Goal: Task Accomplishment & Management: Manage account settings

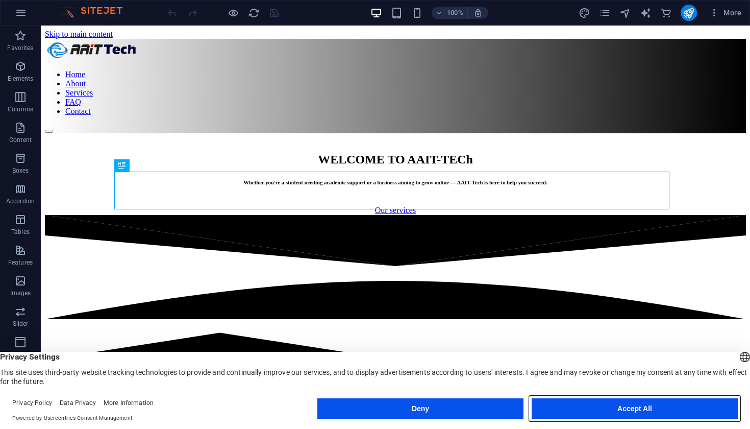
click at [570, 412] on button "Accept All" at bounding box center [635, 408] width 206 height 20
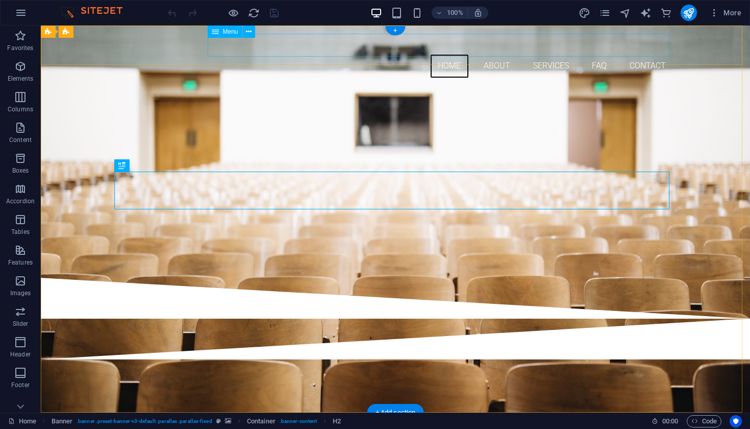
click at [495, 55] on nav "Home About Services FAQ Contact" at bounding box center [395, 66] width 555 height 23
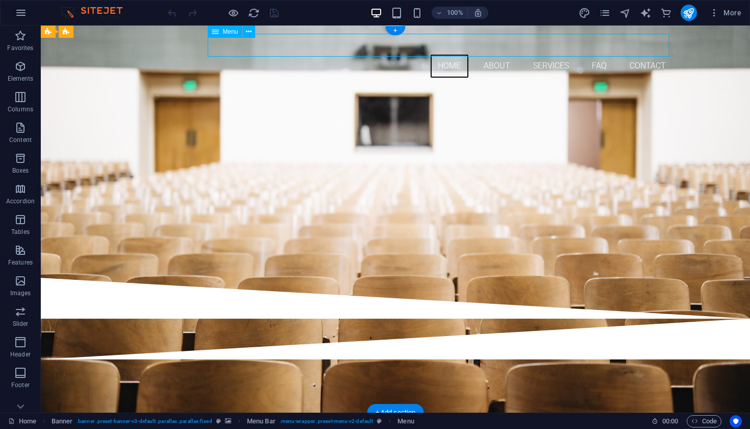
click at [495, 55] on nav "Home About Services FAQ Contact" at bounding box center [395, 66] width 555 height 23
select select "1"
select select "2"
select select
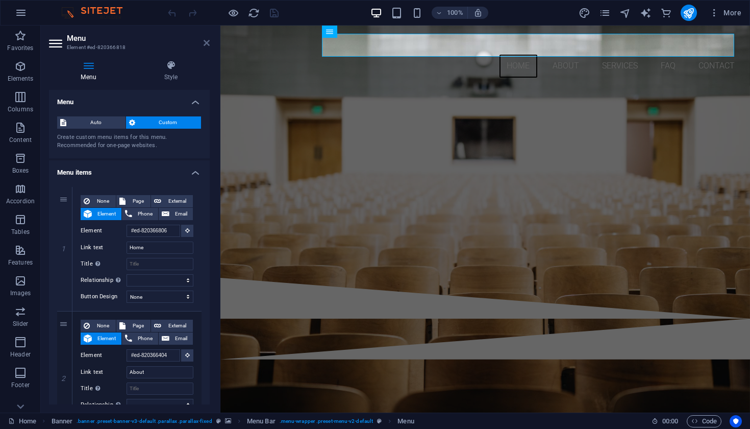
click at [207, 46] on icon at bounding box center [207, 43] width 6 height 8
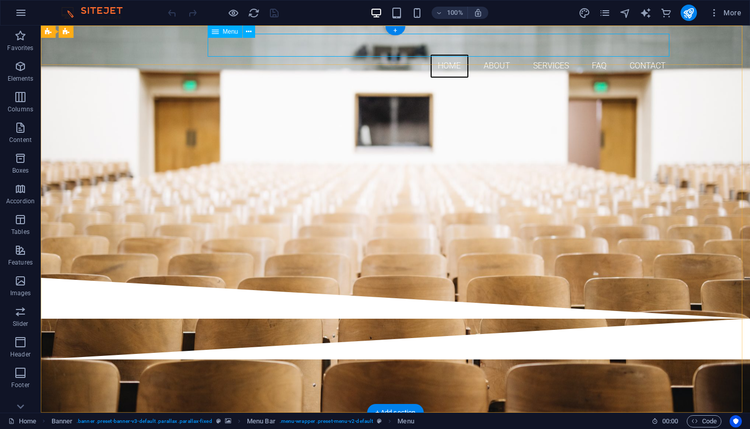
click at [557, 55] on nav "Home About Services FAQ Contact" at bounding box center [395, 66] width 555 height 23
select select "1"
select select "2"
select select
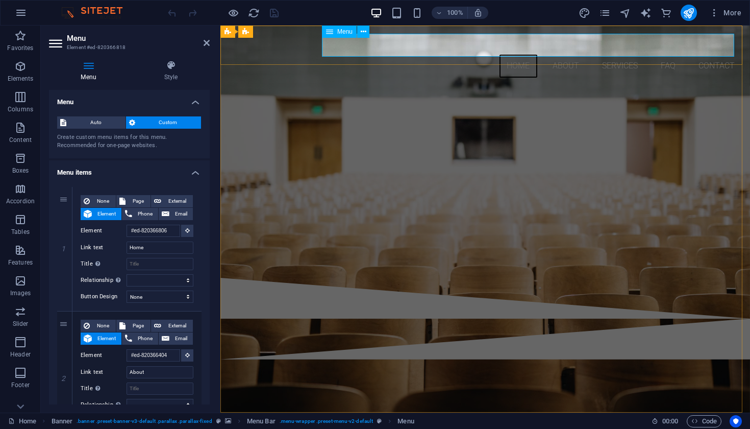
click at [607, 55] on nav "Home About Services FAQ Contact" at bounding box center [485, 66] width 513 height 23
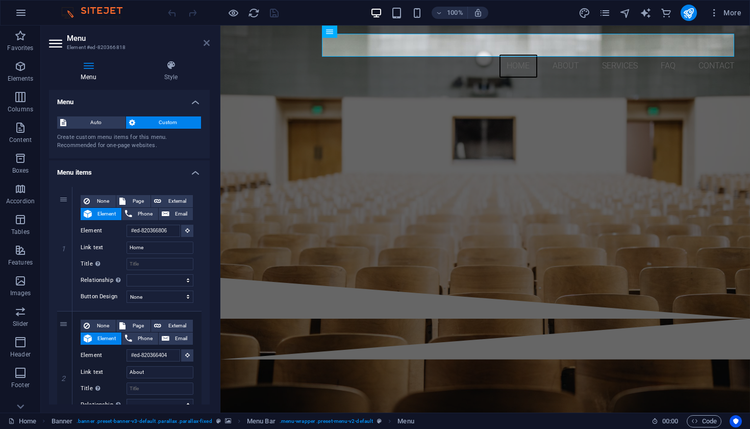
click at [208, 46] on icon at bounding box center [207, 43] width 6 height 8
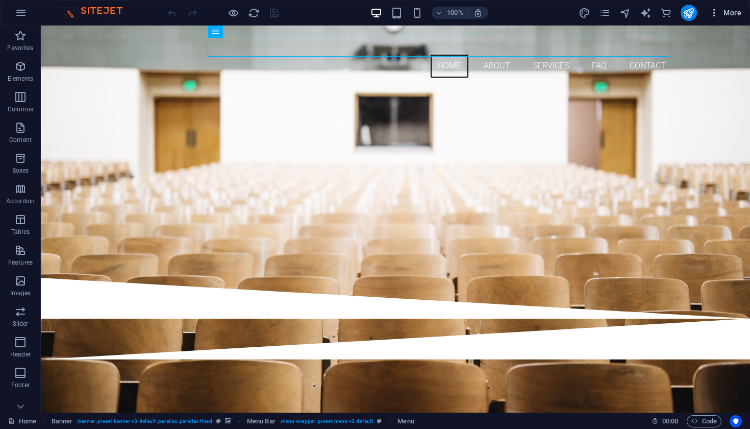
click at [714, 14] on icon "button" at bounding box center [714, 13] width 10 height 10
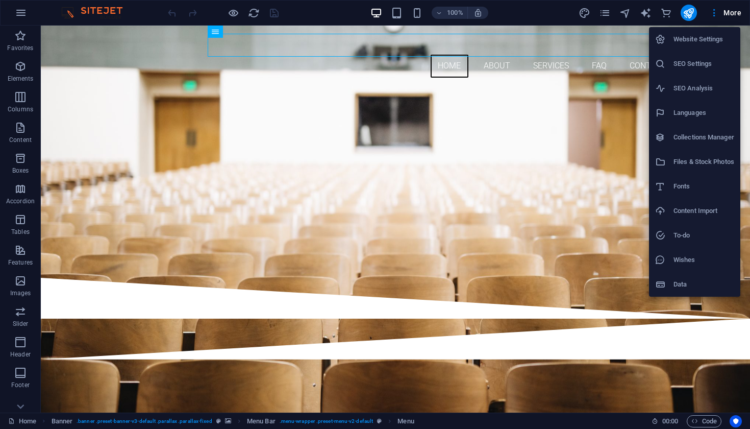
click at [695, 68] on h6 "SEO Settings" at bounding box center [704, 64] width 61 height 12
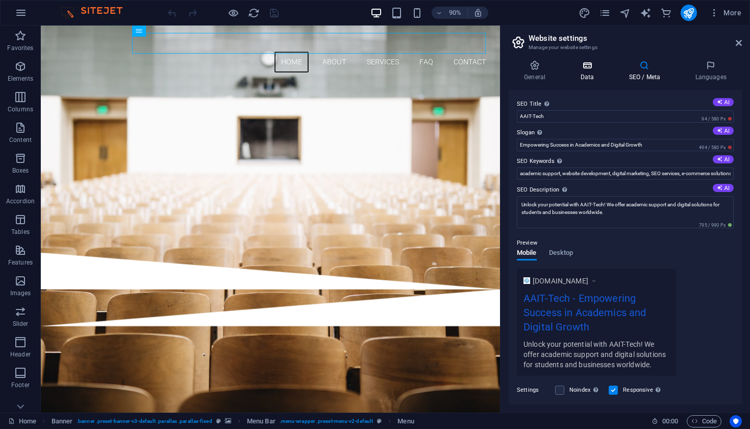
click at [592, 78] on h4 "Data" at bounding box center [589, 70] width 48 height 21
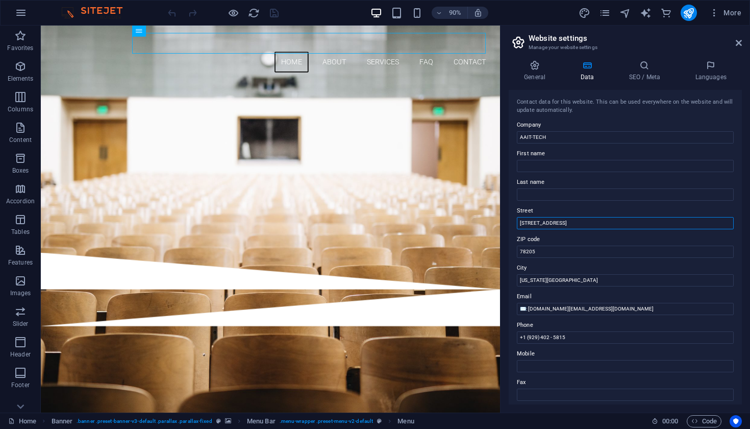
click at [583, 223] on input "[STREET_ADDRESS]" at bounding box center [625, 223] width 217 height 12
click at [559, 252] on input "78205" at bounding box center [625, 251] width 217 height 12
click at [573, 283] on input "[US_STATE][GEOGRAPHIC_DATA]" at bounding box center [625, 280] width 217 height 12
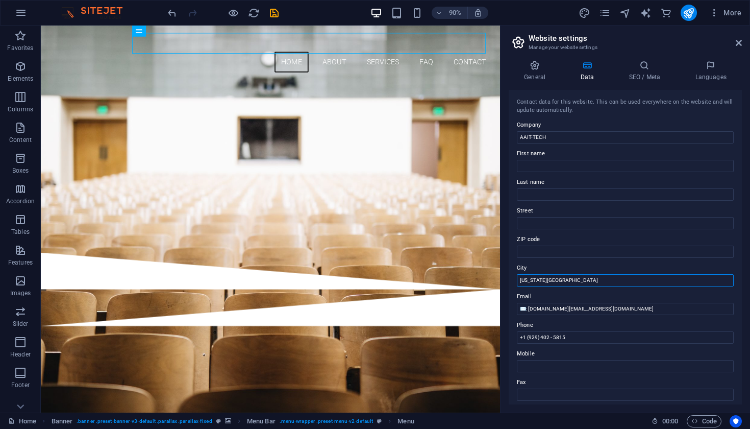
click at [573, 283] on input "[US_STATE][GEOGRAPHIC_DATA]" at bounding box center [625, 280] width 217 height 12
click at [275, 14] on icon "save" at bounding box center [274, 13] width 12 height 12
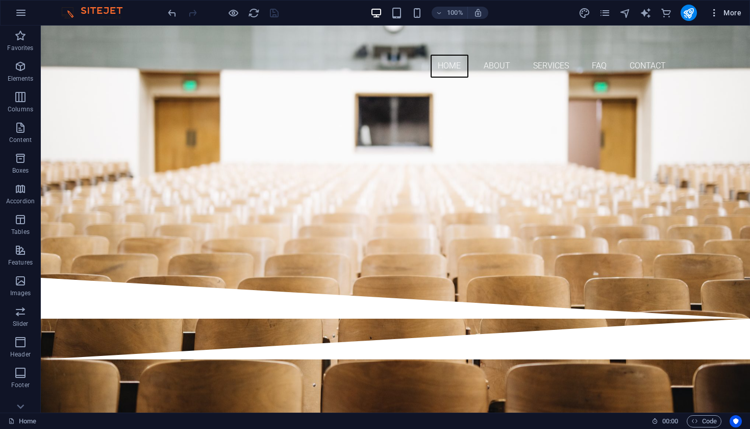
click at [709, 13] on icon "button" at bounding box center [714, 13] width 10 height 10
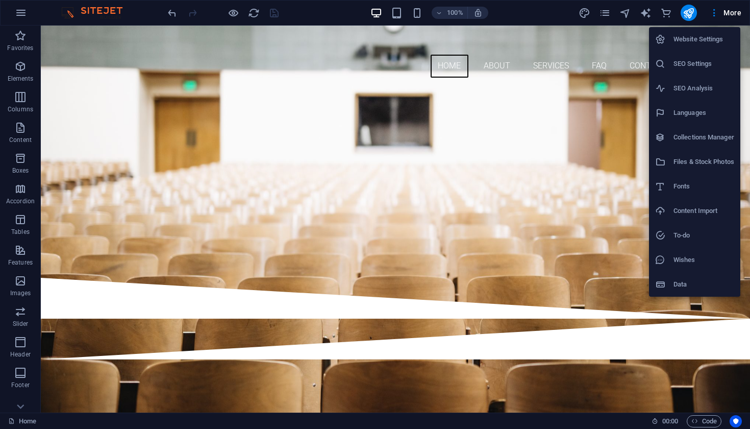
click at [706, 39] on h6 "Website Settings" at bounding box center [704, 39] width 61 height 12
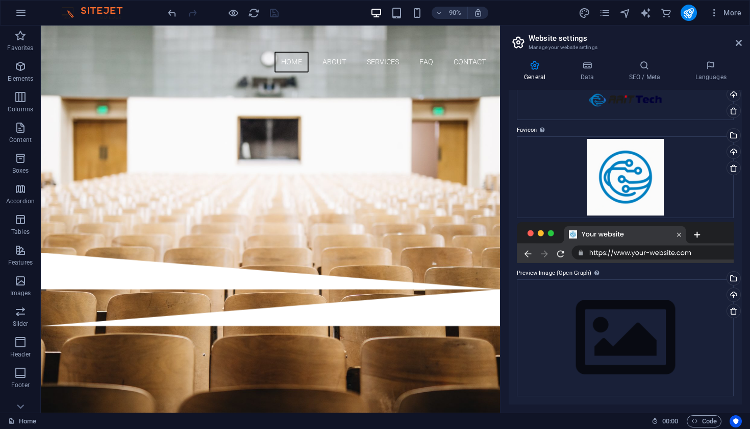
scroll to position [59, 0]
click at [592, 80] on h4 "Data" at bounding box center [589, 70] width 48 height 21
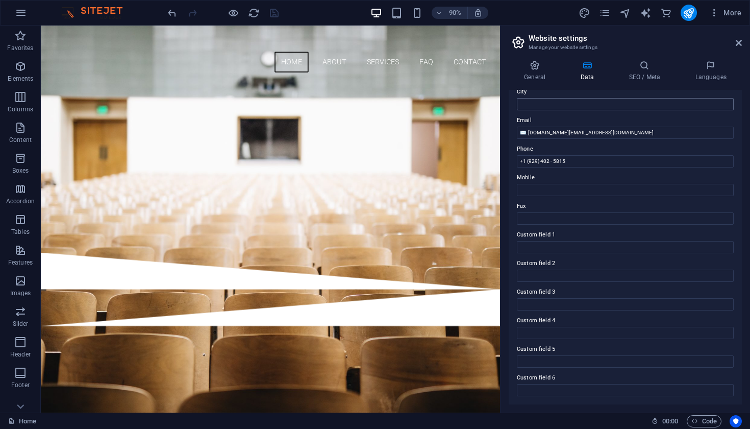
scroll to position [175, 0]
click at [640, 79] on h4 "SEO / Meta" at bounding box center [646, 70] width 66 height 21
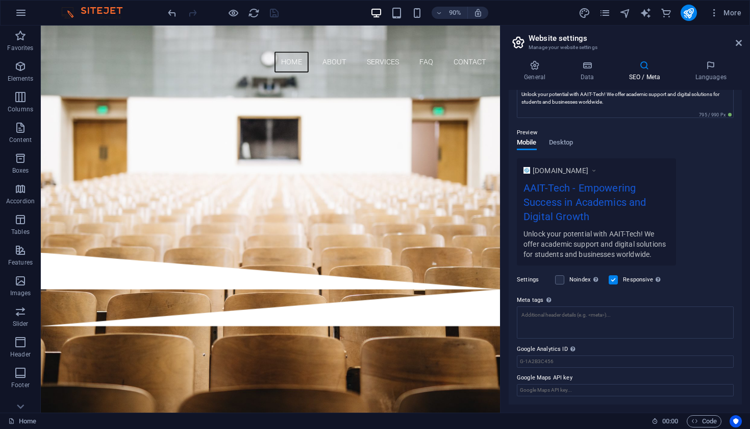
scroll to position [110, 0]
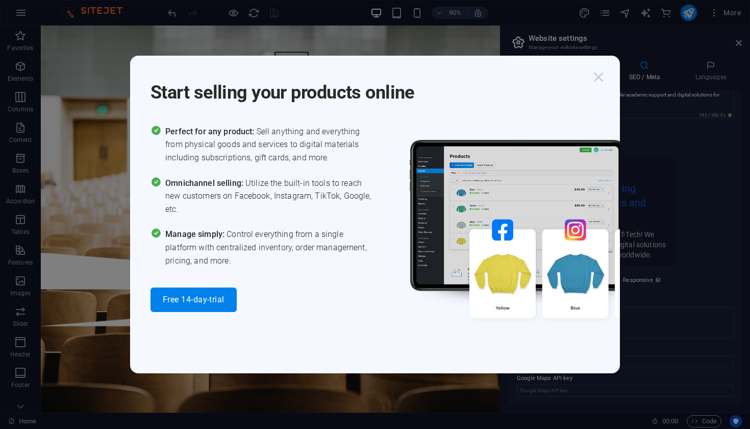
click at [602, 80] on icon "button" at bounding box center [598, 77] width 18 height 18
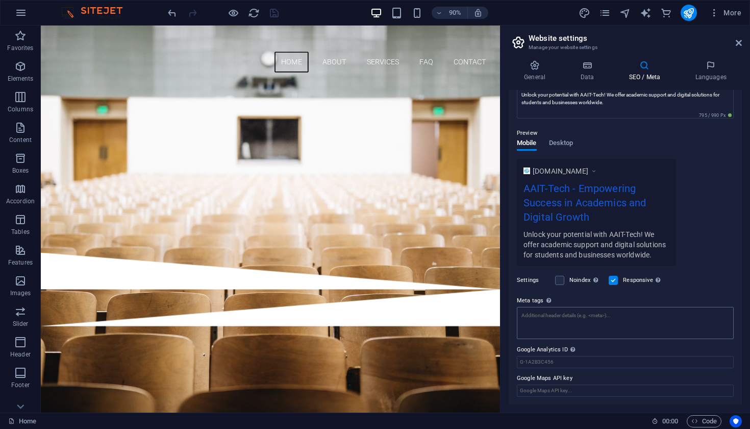
click at [571, 314] on textarea "Meta tags Enter HTML code here that will be placed inside the tags of your webs…" at bounding box center [625, 323] width 217 height 32
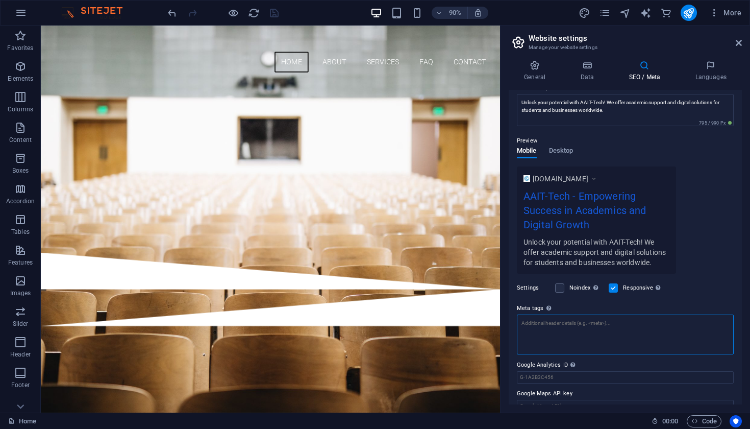
paste textarea "<!-- Google tag (gtag.js) --> <script async src="[URL][DOMAIN_NAME]"></script> …"
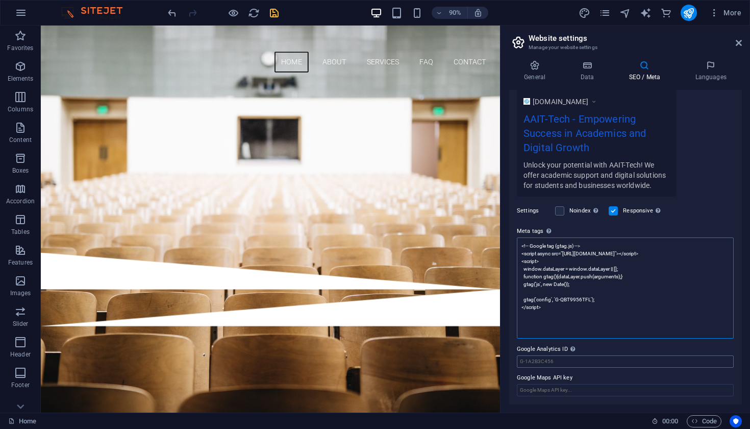
scroll to position [179, 0]
type textarea "<!-- Google tag (gtag.js) --> <script async="" src="[URL][DOMAIN_NAME]"></scrip…"
click at [589, 361] on body "AAIT-TECH Home Favorites Elements Columns Content Boxes Accordion Tables Featur…" at bounding box center [375, 214] width 750 height 429
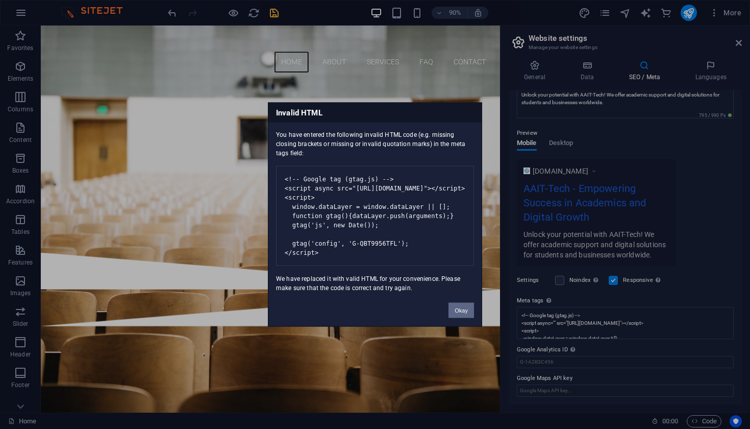
click at [466, 315] on button "Okay" at bounding box center [462, 310] width 26 height 15
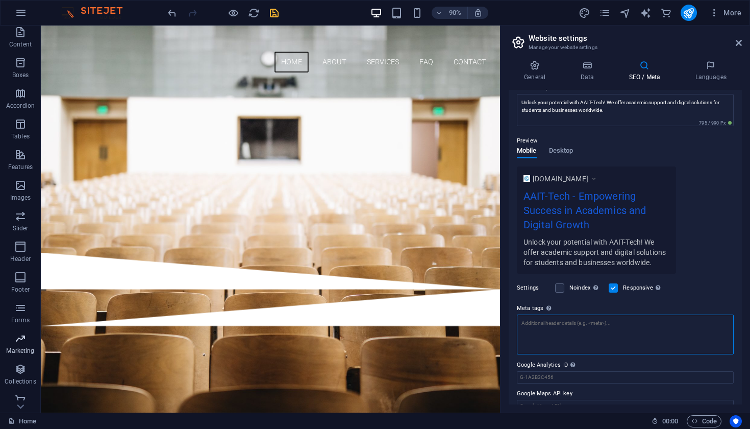
scroll to position [95, 0]
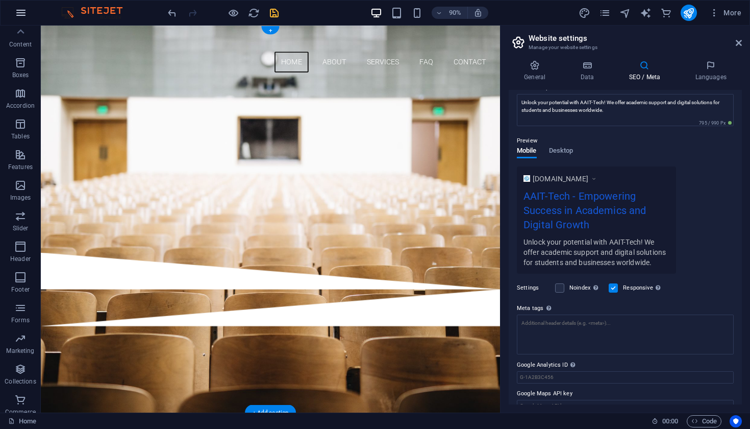
click at [18, 22] on button "button" at bounding box center [21, 13] width 24 height 24
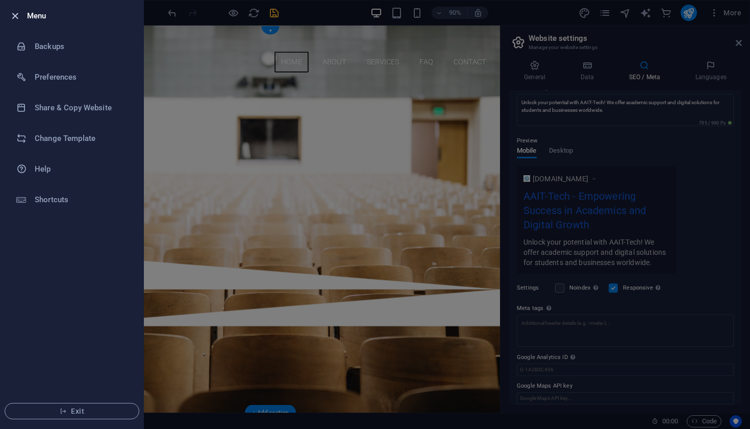
click at [18, 20] on icon "button" at bounding box center [15, 16] width 12 height 12
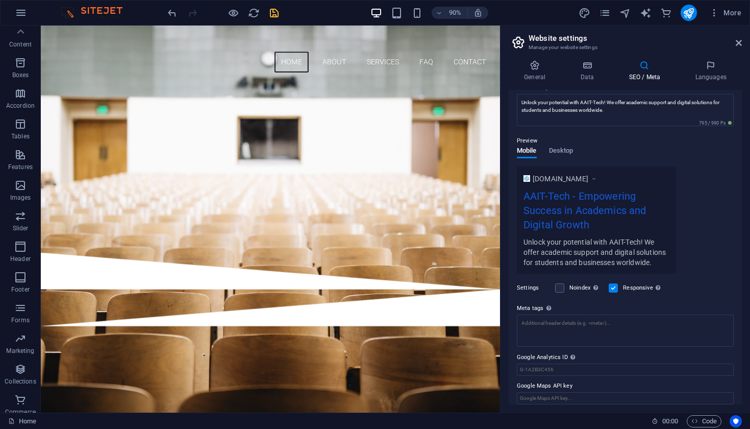
scroll to position [110, 0]
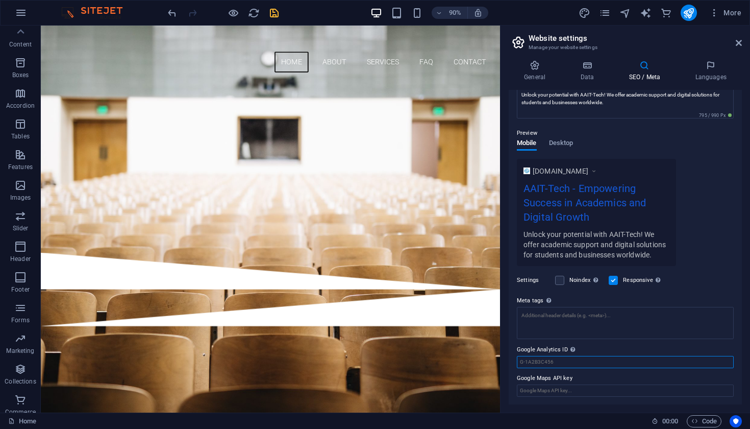
click at [563, 364] on input "Google Analytics ID Please only add the Google Analytics ID. We automatically i…" at bounding box center [625, 362] width 217 height 12
paste input "G-QBT9956TFL"
type input "G-QBT9956TFL"
click at [489, 1] on div "90% More" at bounding box center [375, 13] width 749 height 24
click at [277, 13] on icon "save" at bounding box center [274, 13] width 12 height 12
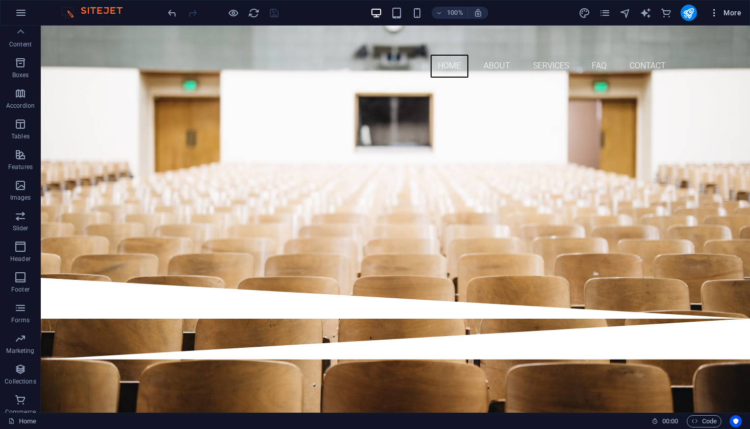
click at [713, 20] on button "More" at bounding box center [725, 13] width 40 height 16
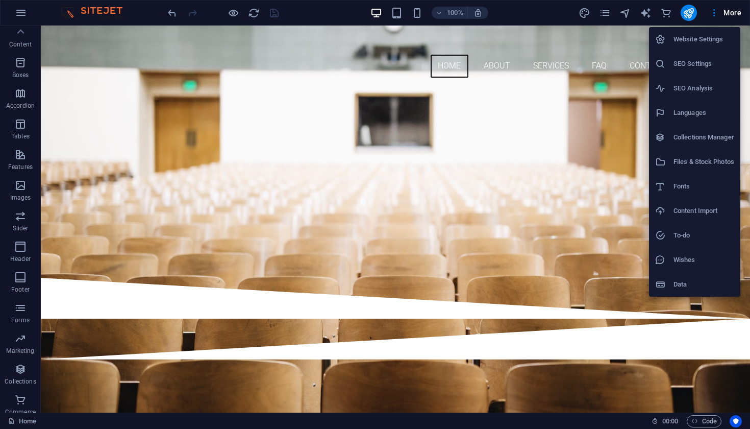
click at [694, 47] on li "Website Settings" at bounding box center [694, 39] width 91 height 24
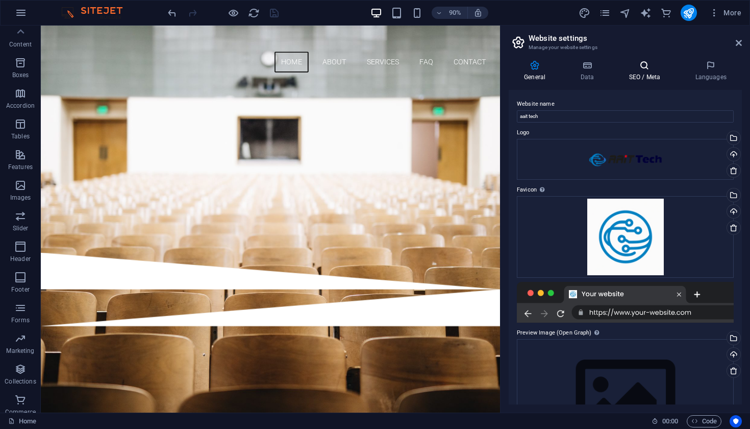
click at [645, 77] on h4 "SEO / Meta" at bounding box center [646, 70] width 66 height 21
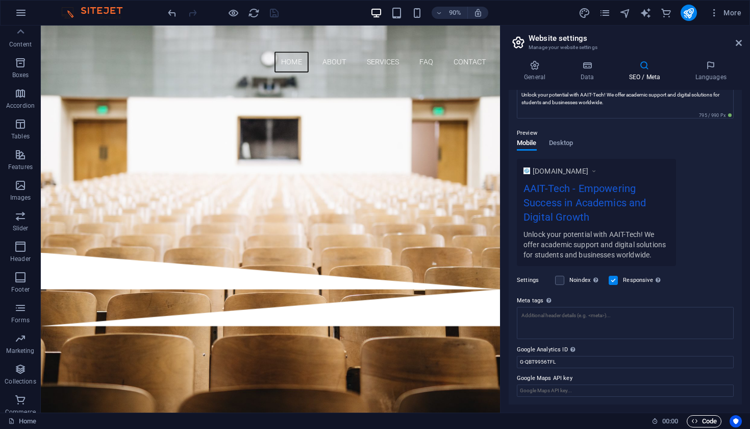
click at [698, 420] on span "Code" at bounding box center [704, 421] width 26 height 12
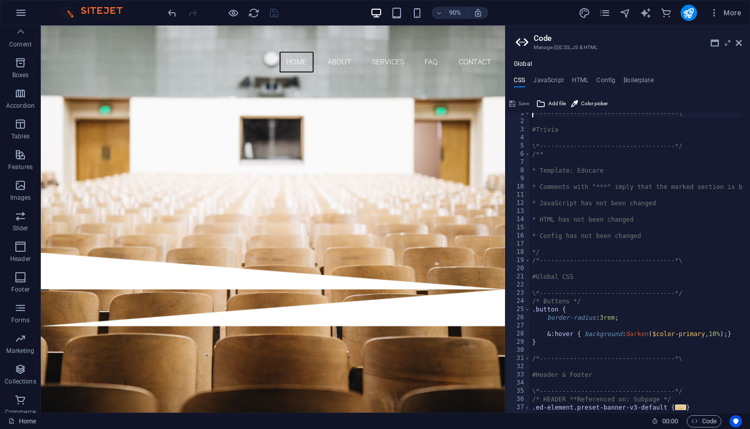
scroll to position [0, 0]
click at [578, 81] on h4 "HTML" at bounding box center [580, 82] width 17 height 11
type textarea "<a href="#main-content" class="wv-link-content button">Skip to main content</a>"
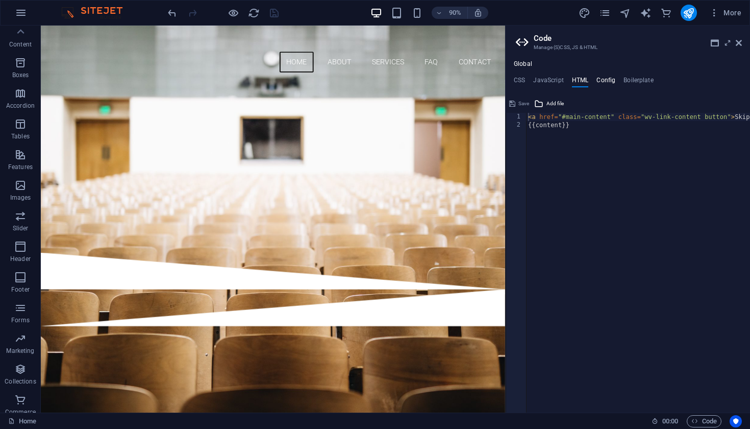
click at [610, 84] on h4 "Config" at bounding box center [606, 82] width 19 height 11
type textarea "$color-background: #ffffff;"
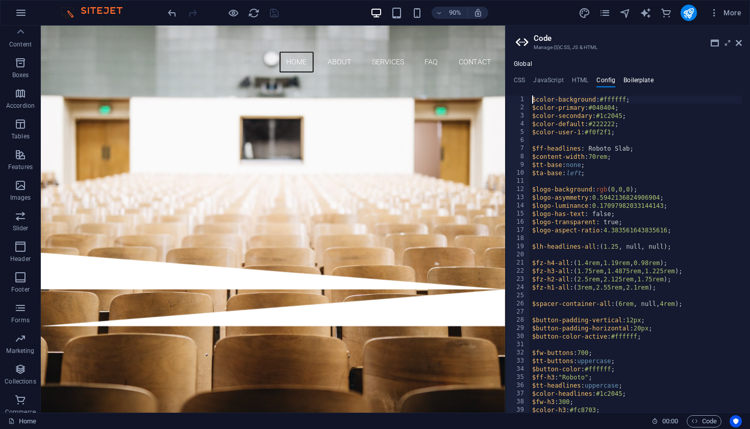
click at [632, 82] on h4 "Boilerplate" at bounding box center [639, 82] width 30 height 11
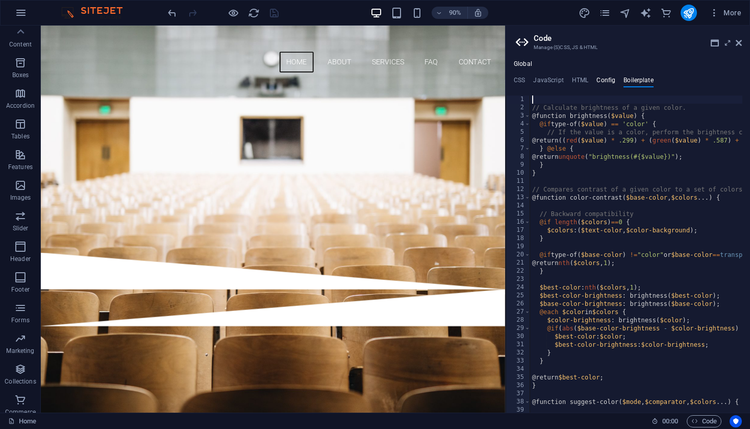
click at [606, 82] on h4 "Config" at bounding box center [606, 82] width 19 height 11
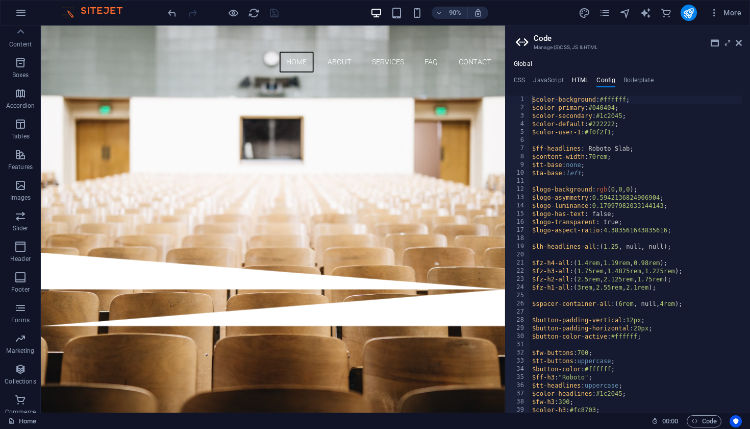
click at [573, 81] on h4 "HTML" at bounding box center [580, 82] width 17 height 11
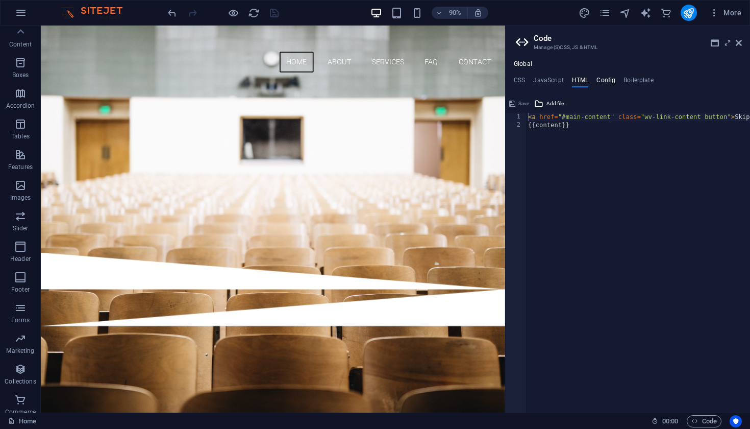
click at [602, 85] on h4 "Config" at bounding box center [606, 82] width 19 height 11
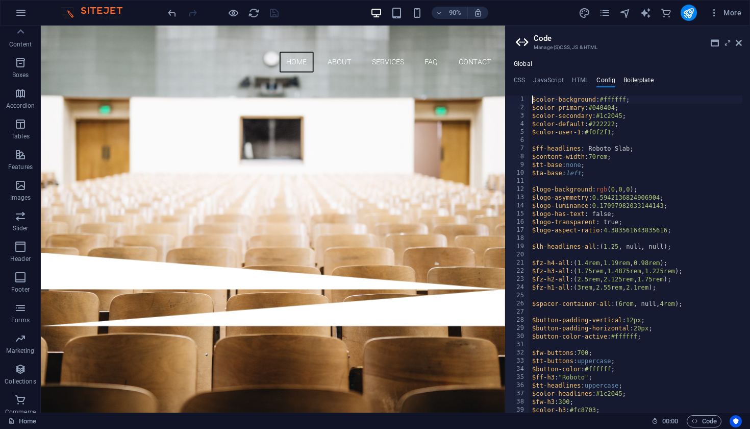
click at [643, 83] on h4 "Boilerplate" at bounding box center [639, 82] width 30 height 11
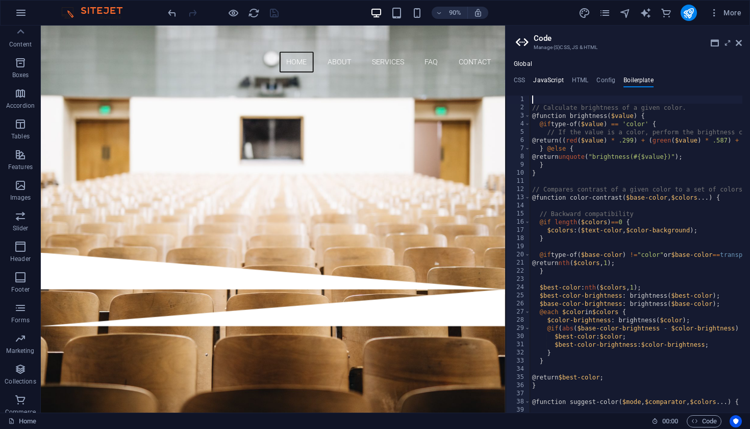
click at [545, 80] on h4 "JavaScript" at bounding box center [548, 82] width 30 height 11
type textarea "/* JS for preset "Menu V2" */"
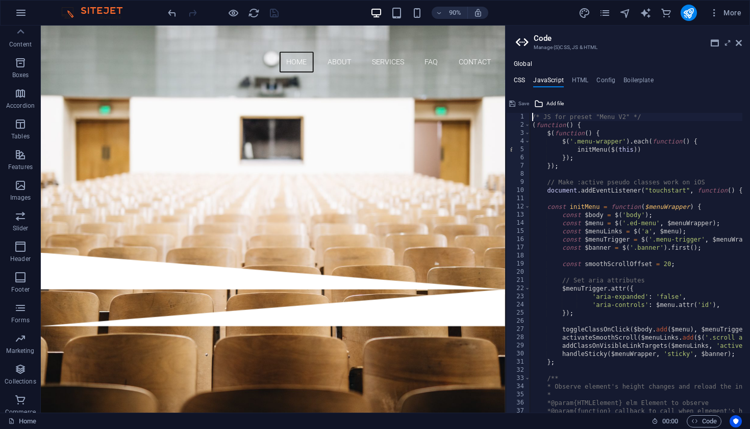
click at [524, 80] on h4 "CSS" at bounding box center [519, 82] width 11 height 11
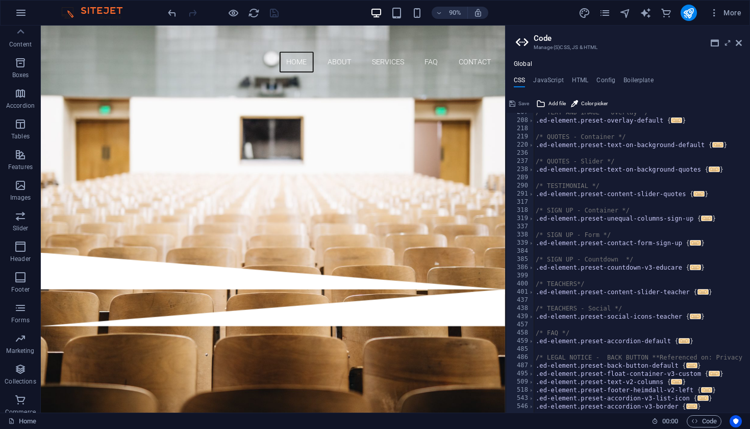
scroll to position [565, 0]
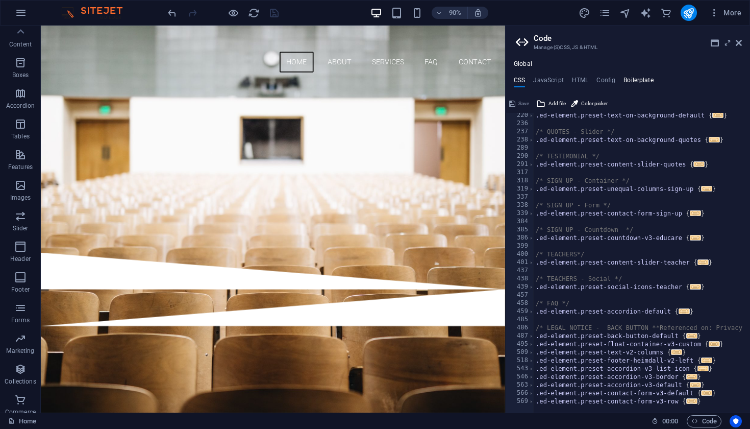
click at [635, 86] on h4 "Boilerplate" at bounding box center [639, 82] width 30 height 11
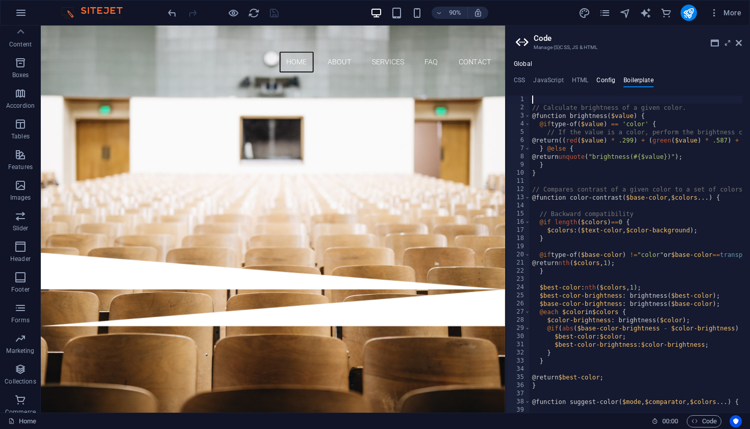
click at [614, 82] on h4 "Config" at bounding box center [606, 82] width 19 height 11
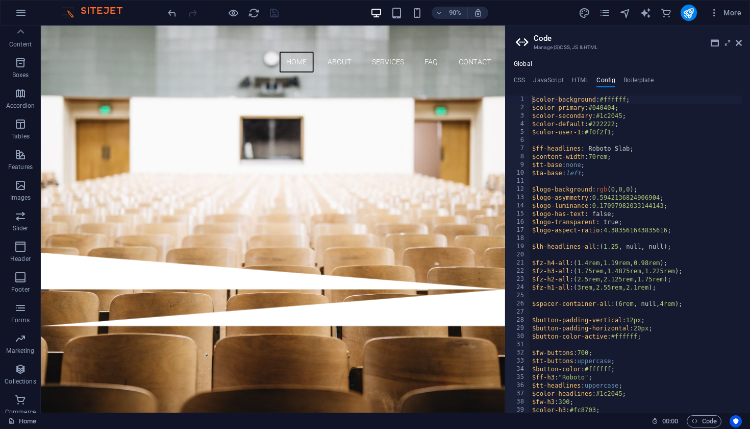
click at [590, 83] on ul "CSS JavaScript HTML Config Boilerplate" at bounding box center [628, 82] width 244 height 11
click at [588, 83] on h4 "HTML" at bounding box center [580, 82] width 17 height 11
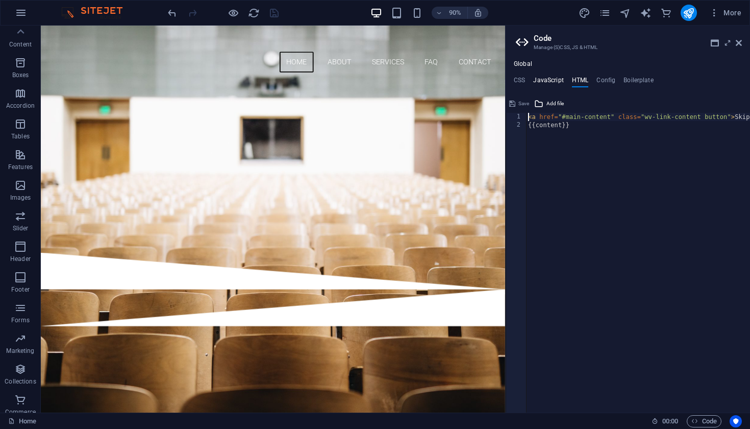
click at [562, 82] on h4 "JavaScript" at bounding box center [548, 82] width 30 height 11
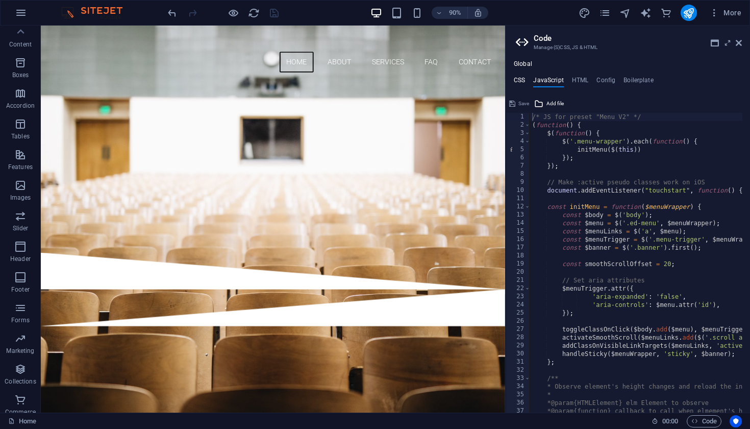
click at [525, 80] on h4 "CSS" at bounding box center [519, 82] width 11 height 11
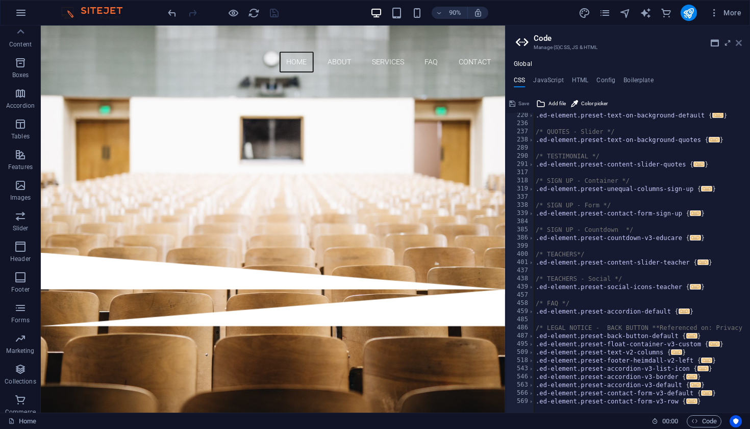
click at [736, 44] on icon at bounding box center [739, 43] width 6 height 8
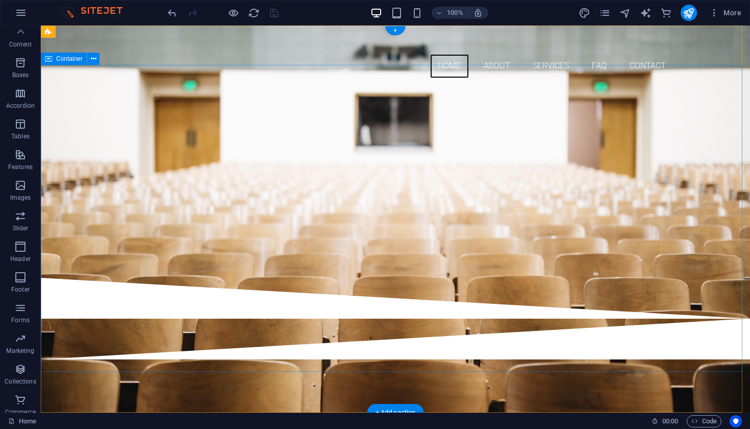
click at [273, 107] on div "​ WELCOME TO AAIT-TECh Whether you're a student needing academic support or a b…" at bounding box center [395, 182] width 709 height 192
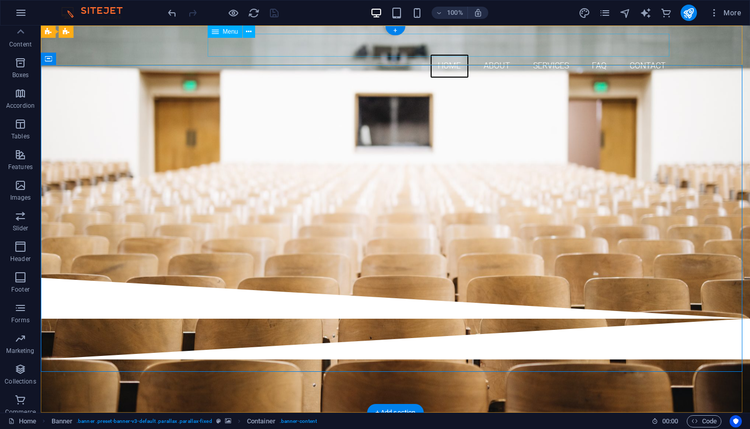
click at [264, 55] on nav "Home About Services FAQ Contact" at bounding box center [395, 66] width 555 height 23
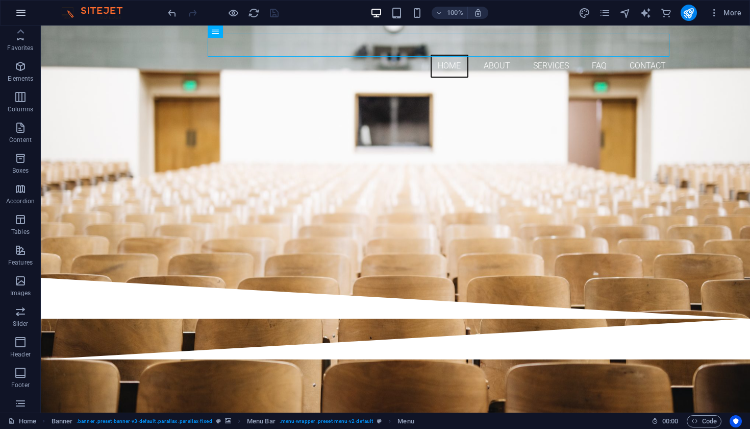
scroll to position [0, 0]
click at [18, 18] on icon "button" at bounding box center [21, 13] width 12 height 12
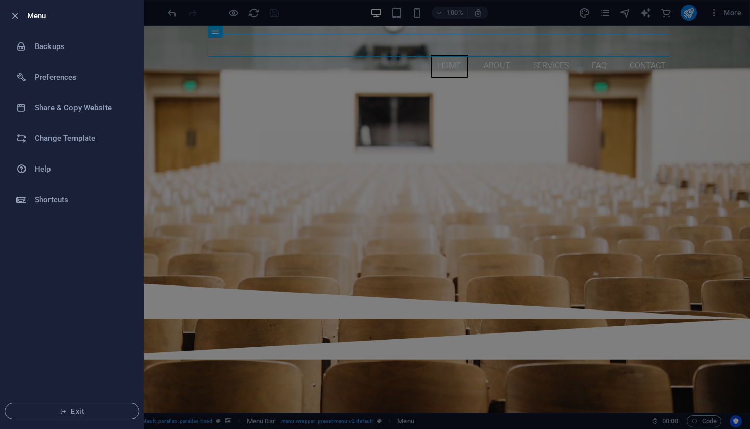
click at [344, 163] on div at bounding box center [375, 214] width 750 height 429
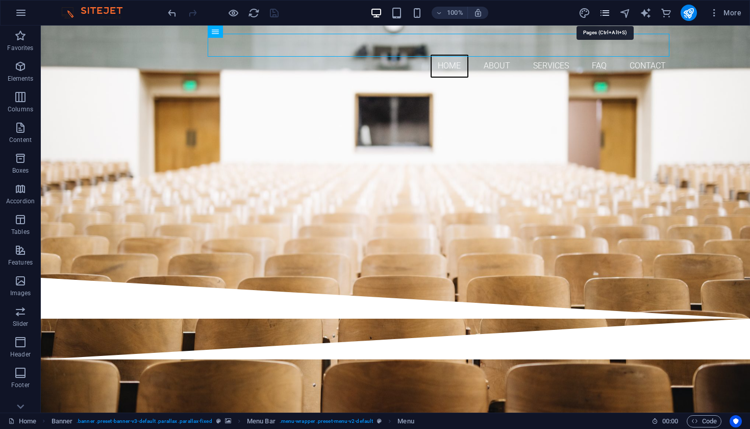
click at [603, 16] on icon "pages" at bounding box center [605, 13] width 12 height 12
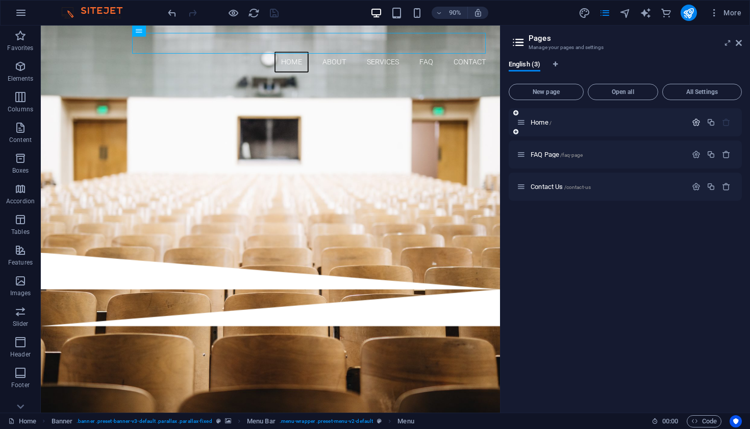
click at [694, 126] on icon "button" at bounding box center [696, 122] width 9 height 9
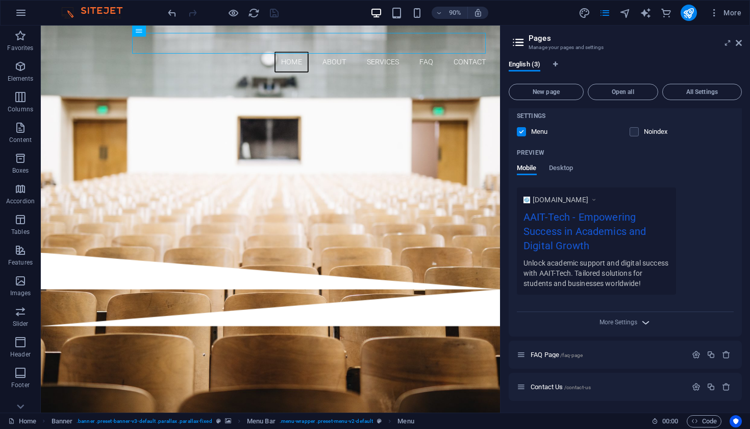
scroll to position [229, 0]
click at [633, 320] on span "More Settings" at bounding box center [619, 322] width 38 height 7
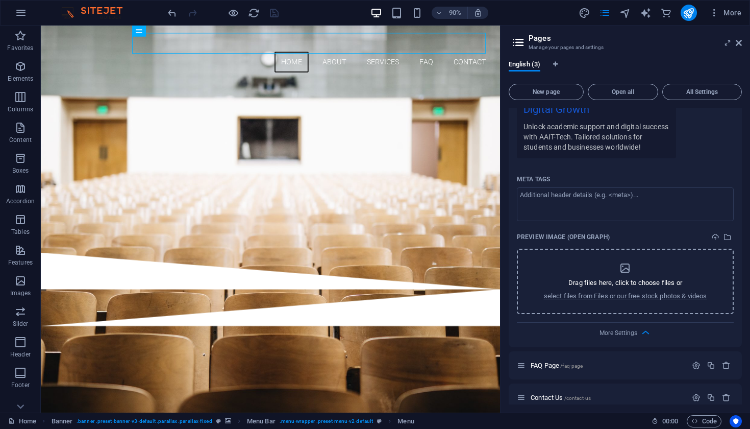
scroll to position [366, 0]
click at [569, 206] on textarea "Meta tags ​" at bounding box center [625, 203] width 217 height 33
click at [562, 198] on textarea "Meta tags ​" at bounding box center [625, 203] width 217 height 33
click at [551, 203] on textarea "Meta tags ​" at bounding box center [625, 203] width 217 height 33
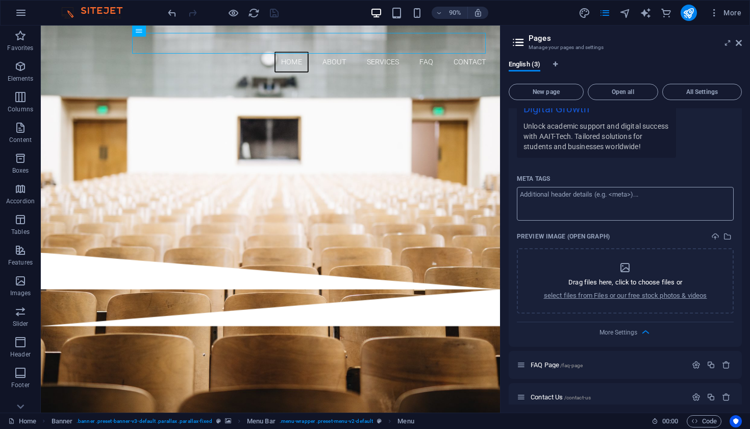
click at [546, 189] on textarea "Meta tags ​" at bounding box center [625, 203] width 217 height 33
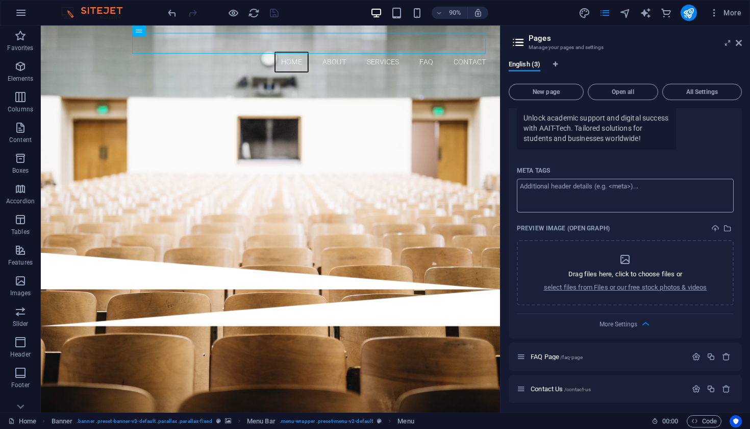
click at [553, 197] on textarea "Meta tags ​" at bounding box center [625, 195] width 217 height 33
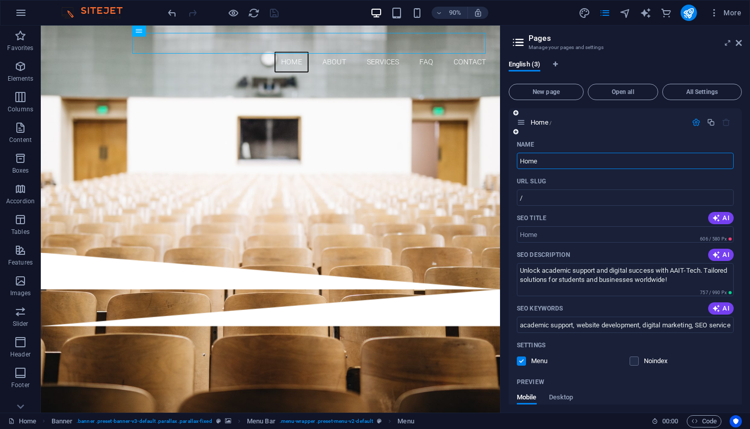
scroll to position [0, 0]
click at [586, 274] on textarea "Unlock academic support and digital success with AAIT-Tech. Tailored solutions …" at bounding box center [625, 279] width 217 height 33
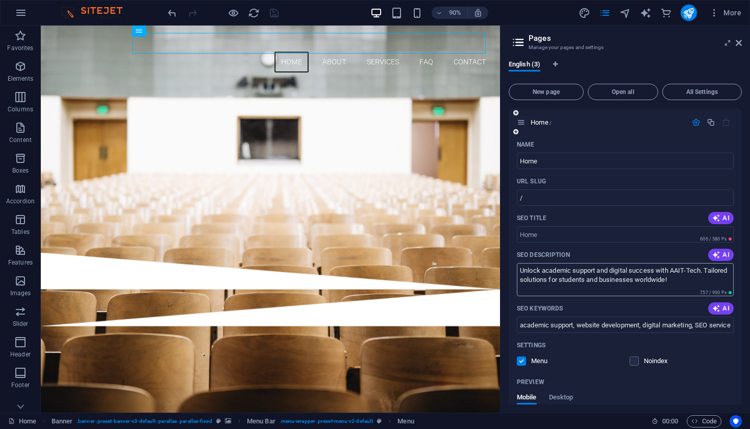
click at [585, 274] on textarea "Unlock academic support and digital success with AAIT-Tech. Tailored solutions …" at bounding box center [625, 279] width 217 height 33
click at [581, 272] on textarea "Unlock academic support and digital success with AAIT-Tech. Tailored solutions …" at bounding box center [625, 279] width 217 height 33
click at [588, 272] on textarea "Unlock academic support and digital success with AAIT-Tech. Tailored solutions …" at bounding box center [625, 279] width 217 height 33
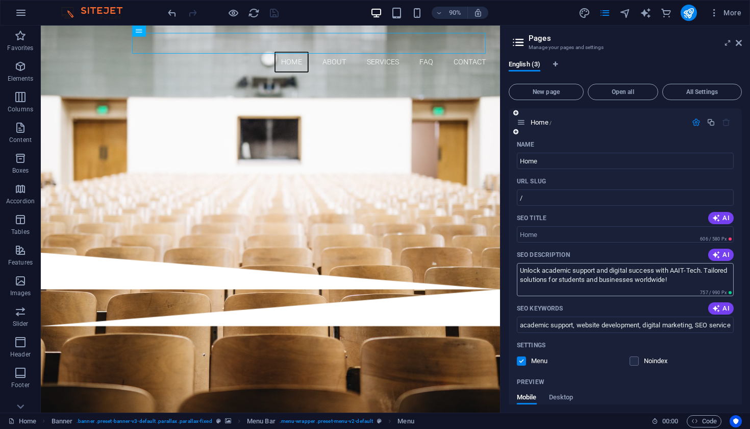
click at [588, 272] on textarea "Unlock academic support and digital success with AAIT-Tech. Tailored solutions …" at bounding box center [625, 279] width 217 height 33
click at [587, 271] on textarea "Unlock academic support and digital success with AAIT-Tech. Tailored solutions …" at bounding box center [625, 279] width 217 height 33
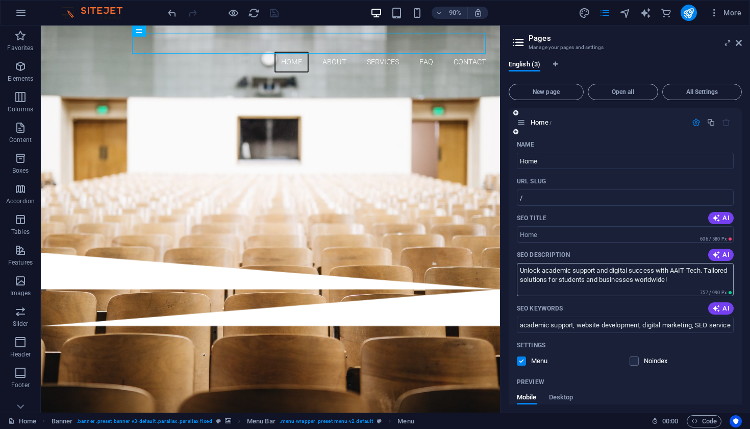
click at [702, 280] on textarea "Unlock academic support and digital success with AAIT-Tech. Tailored solutions …" at bounding box center [625, 279] width 217 height 33
click at [571, 271] on textarea "Unlock academic support and digital success with AAIT-Tech. Tailored solutions …" at bounding box center [625, 279] width 217 height 33
click at [610, 279] on textarea "Unlock academic support and digital success with AAIT-Tech. Tailored solutions …" at bounding box center [625, 279] width 217 height 33
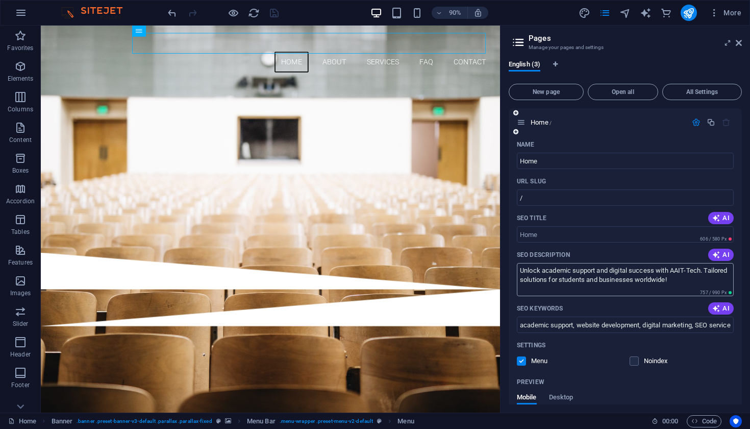
click at [610, 279] on textarea "Unlock academic support and digital success with AAIT-Tech. Tailored solutions …" at bounding box center [625, 279] width 217 height 33
click at [716, 252] on icon "button" at bounding box center [716, 255] width 8 height 8
type textarea "Unlock your potential with AAIT-Tech! We offer academic support, website develo…"
click at [693, 279] on textarea "Unlock your potential with AAIT-Tech! We offer academic support, website develo…" at bounding box center [625, 279] width 217 height 33
click at [722, 281] on textarea "Unlock your potential with AAIT-Tech! We offer academic support, website develo…" at bounding box center [625, 279] width 217 height 33
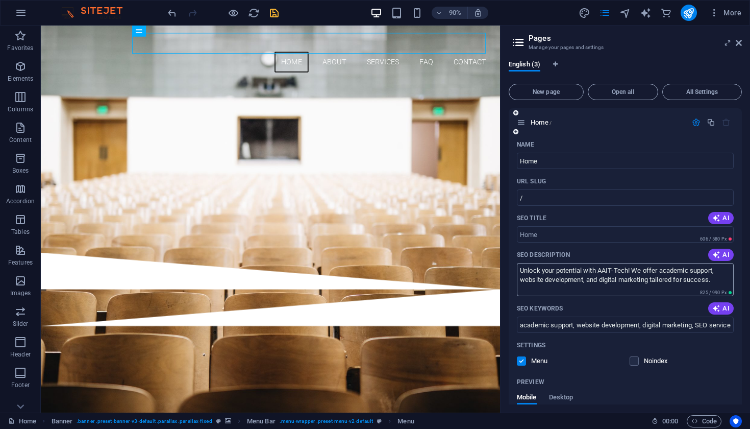
click at [722, 281] on textarea "Unlock your potential with AAIT-Tech! We offer academic support, website develo…" at bounding box center [625, 279] width 217 height 33
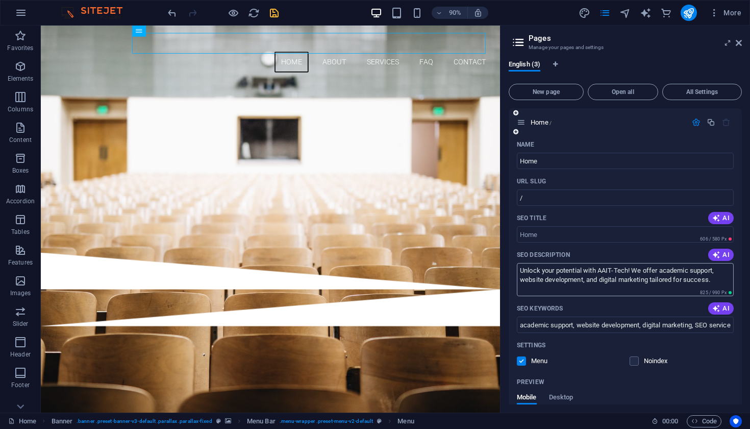
click at [722, 281] on textarea "Unlock your potential with AAIT-Tech! We offer academic support, website develo…" at bounding box center [625, 279] width 217 height 33
click at [576, 164] on input "Home" at bounding box center [625, 161] width 217 height 16
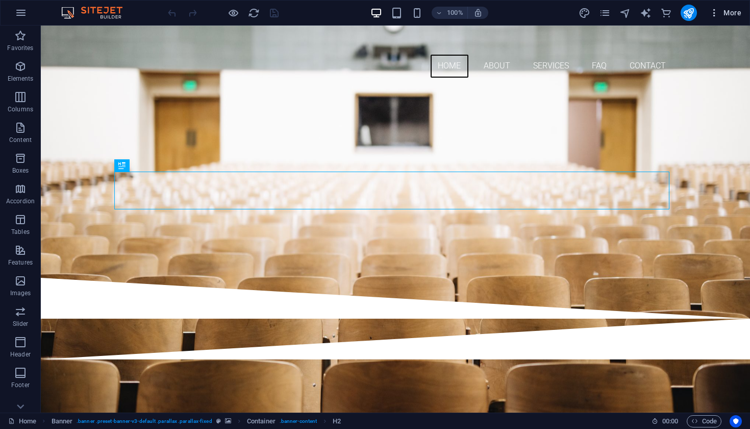
click at [712, 17] on icon "button" at bounding box center [714, 13] width 10 height 10
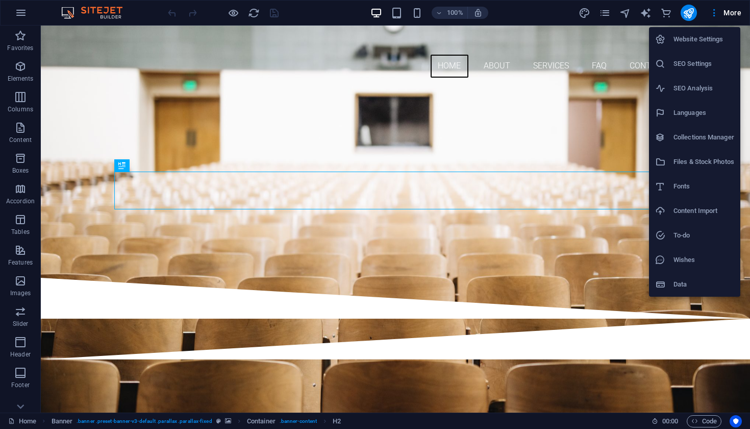
click at [689, 64] on h6 "SEO Settings" at bounding box center [704, 64] width 61 height 12
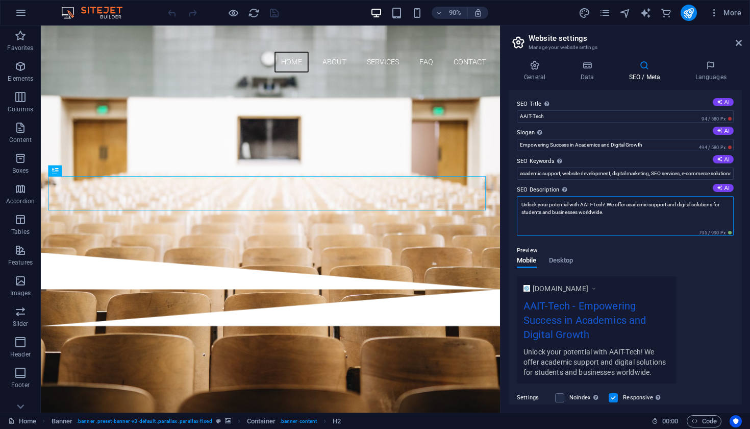
click at [615, 209] on textarea "Unlock your potential with AAIT-Tech! We offer academic support and digital sol…" at bounding box center [625, 216] width 217 height 40
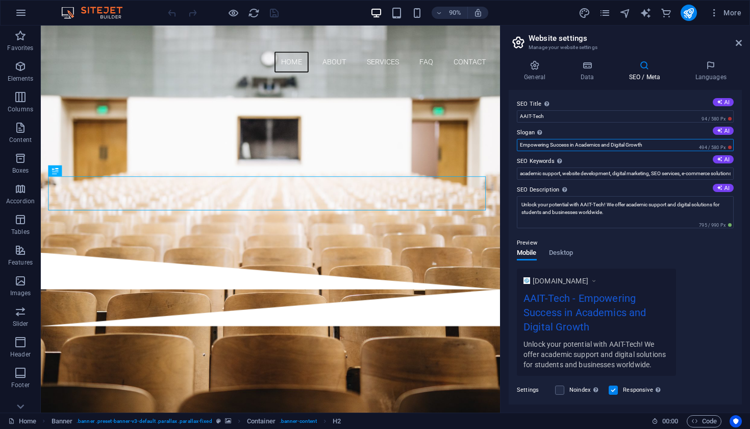
drag, startPoint x: 654, startPoint y: 147, endPoint x: 515, endPoint y: 141, distance: 139.0
click at [515, 141] on div "SEO Title The title of your website - make it something that stands out in sear…" at bounding box center [625, 247] width 233 height 314
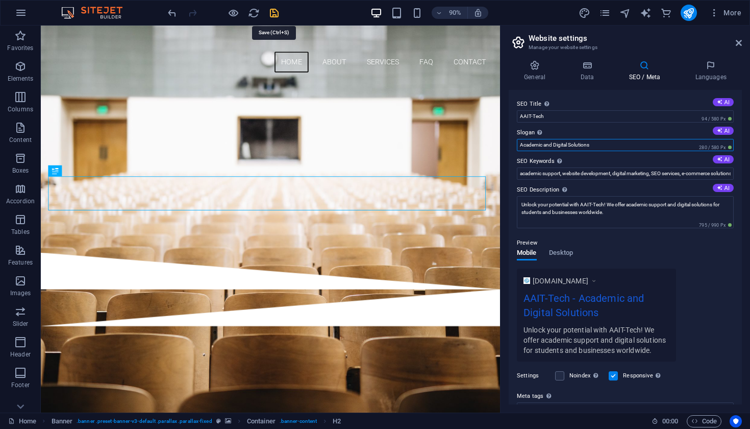
type input "Academic and Digital Solutions"
click at [278, 15] on icon "save" at bounding box center [274, 13] width 12 height 12
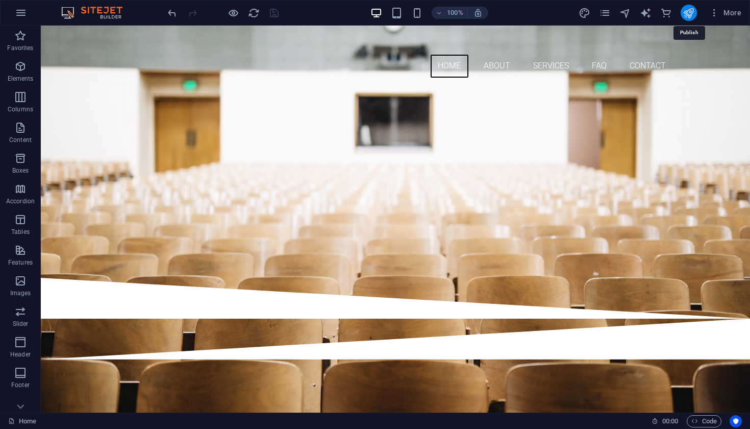
click at [692, 15] on icon "publish" at bounding box center [689, 13] width 12 height 12
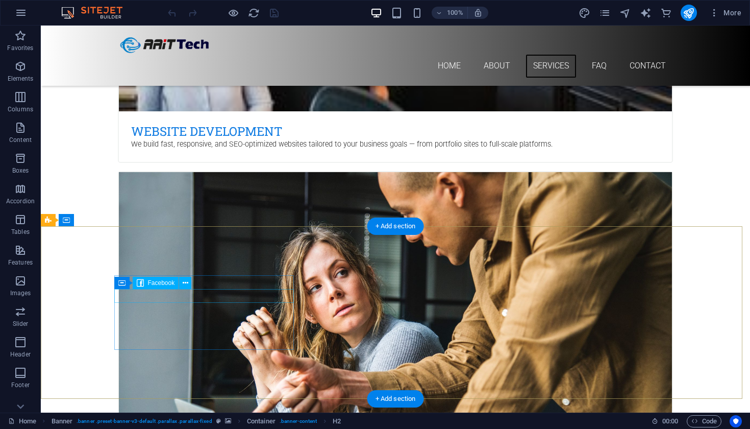
scroll to position [1155, 0]
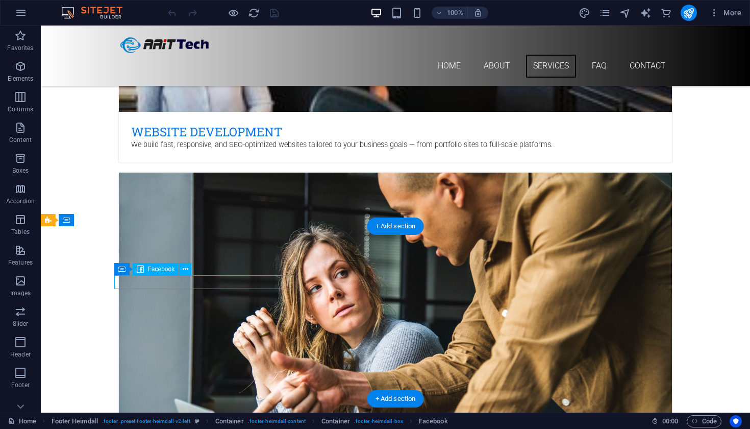
scroll to position [1141, 0]
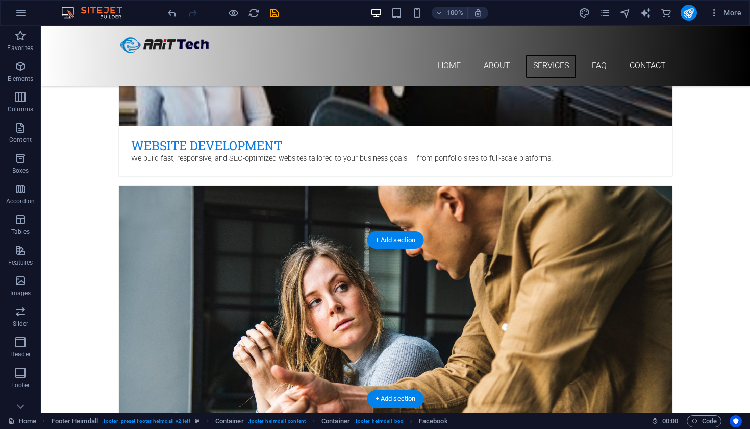
scroll to position [1128, 0]
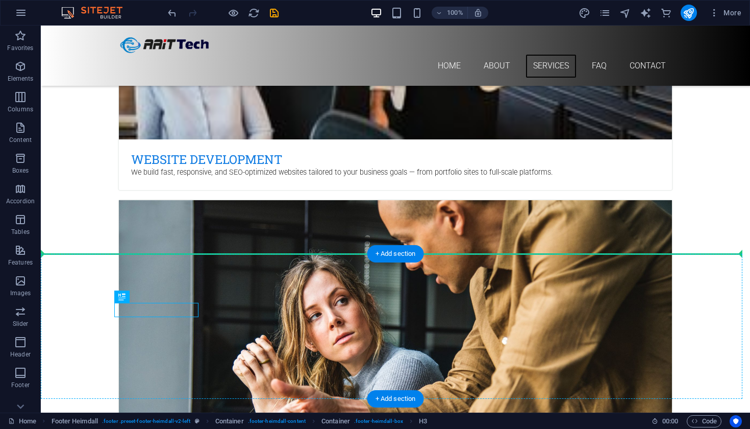
drag, startPoint x: 188, startPoint y: 308, endPoint x: 313, endPoint y: 308, distance: 124.5
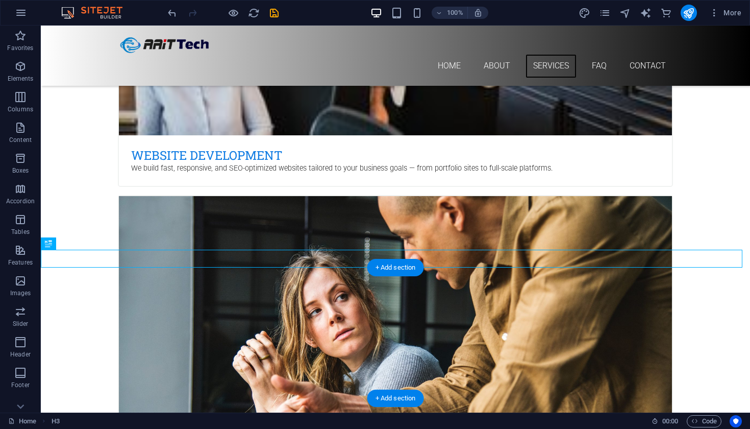
scroll to position [1131, 0]
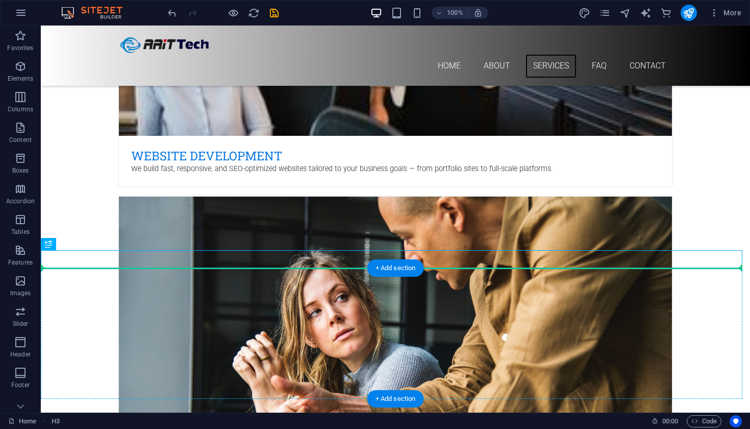
drag, startPoint x: 366, startPoint y: 260, endPoint x: 326, endPoint y: 304, distance: 59.6
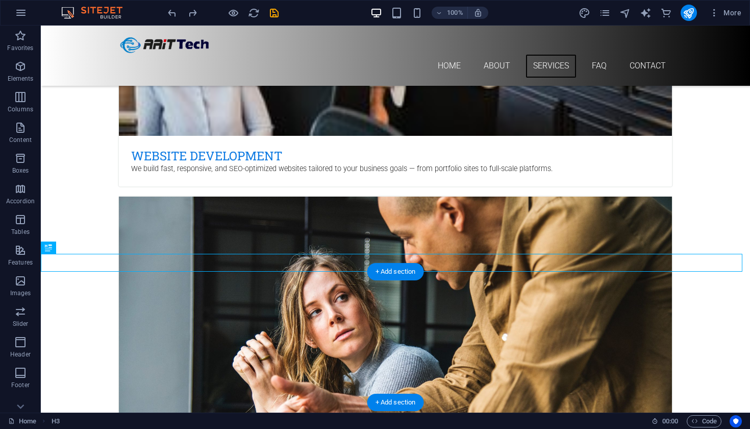
scroll to position [1128, 0]
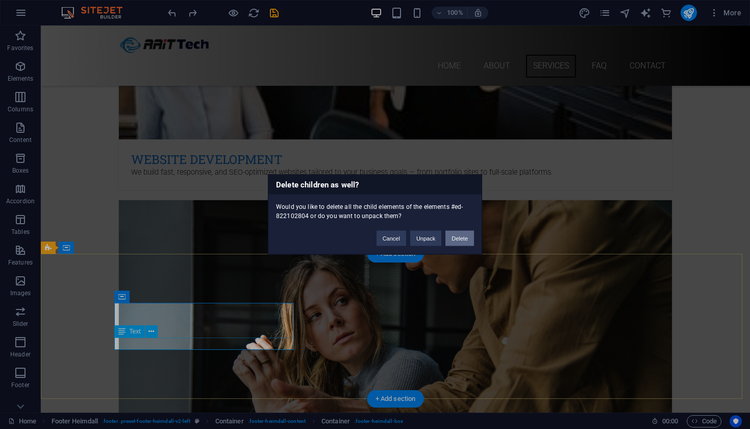
click at [462, 239] on button "Delete" at bounding box center [459, 238] width 29 height 15
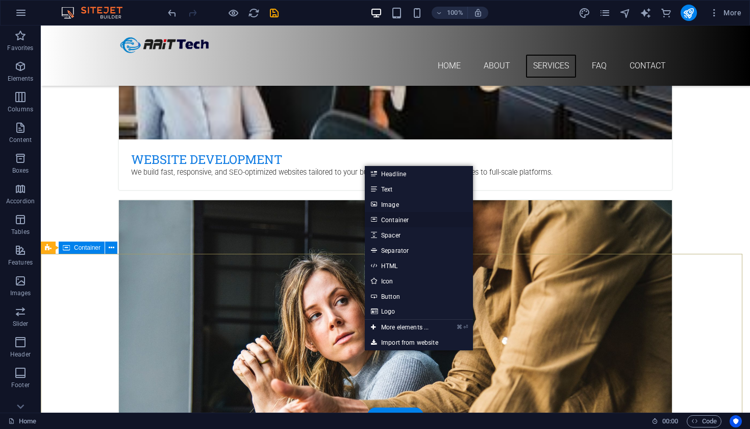
click at [421, 219] on link "Container" at bounding box center [419, 219] width 108 height 15
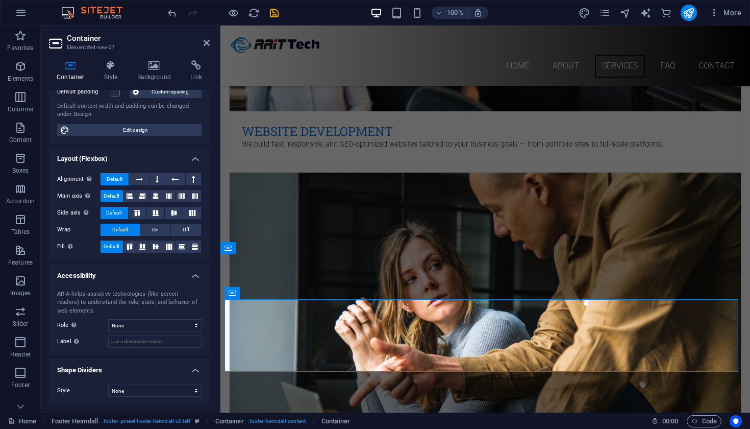
scroll to position [97, 0]
click at [206, 43] on icon at bounding box center [207, 43] width 6 height 8
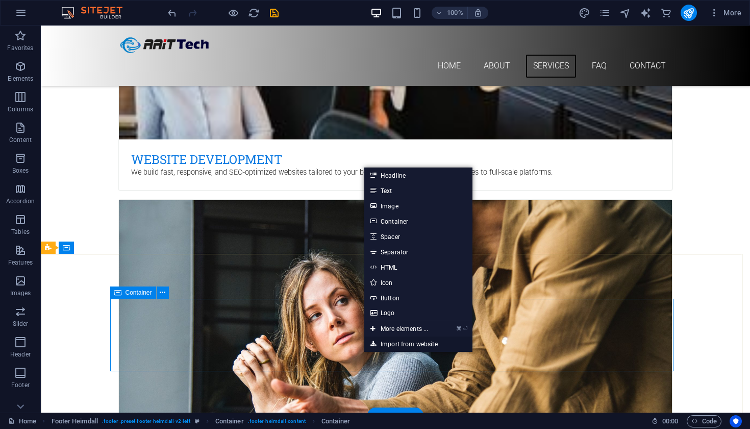
click at [404, 340] on link "Import from website" at bounding box center [418, 343] width 108 height 15
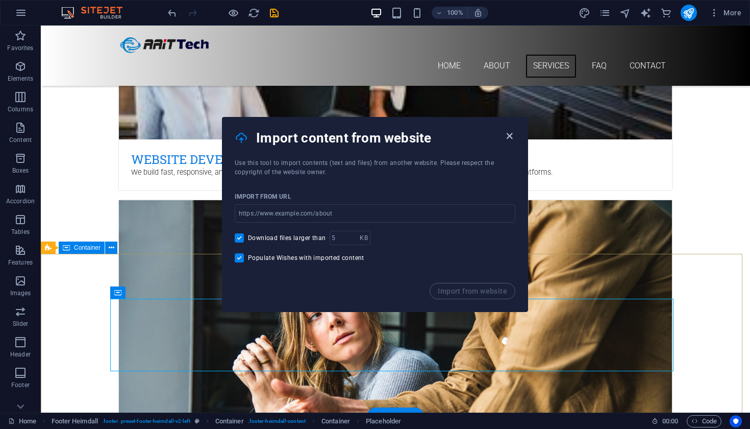
click at [510, 135] on icon "button" at bounding box center [510, 136] width 12 height 12
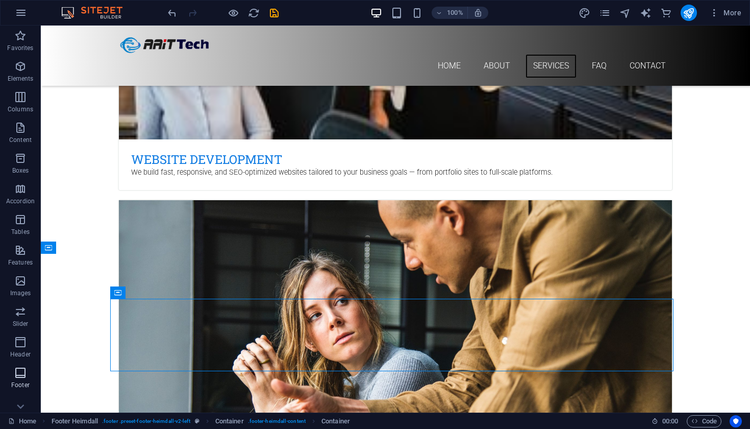
click at [19, 386] on p "Footer" at bounding box center [20, 385] width 18 height 8
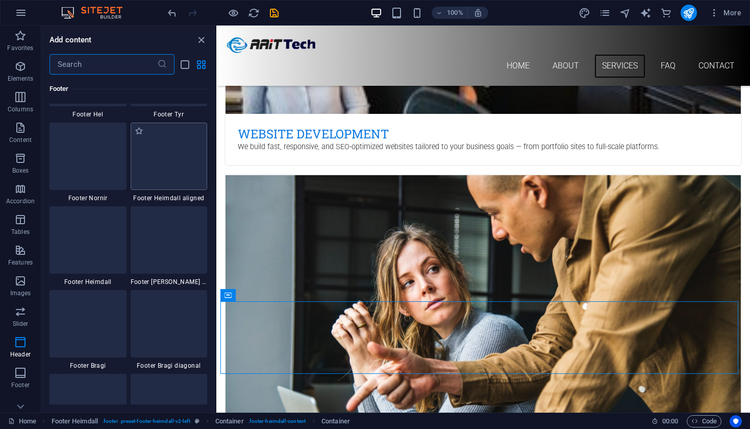
scroll to position [6820, 0]
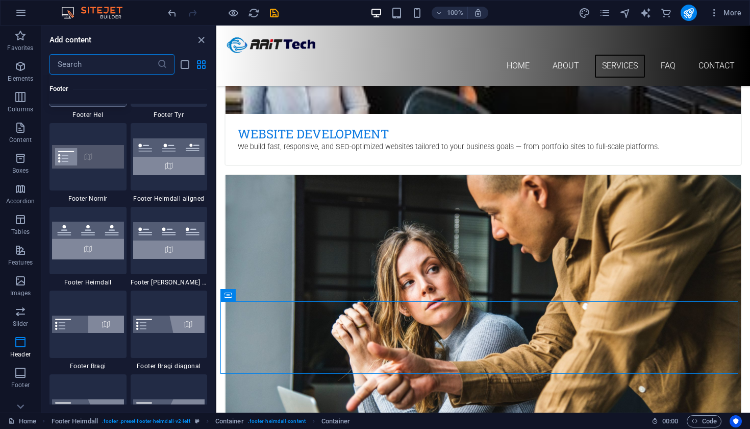
click at [100, 95] on img at bounding box center [88, 73] width 72 height 43
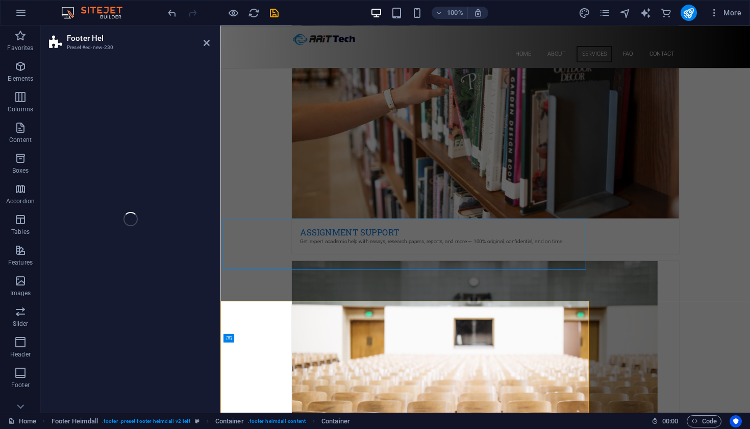
select select "%"
select select "rem"
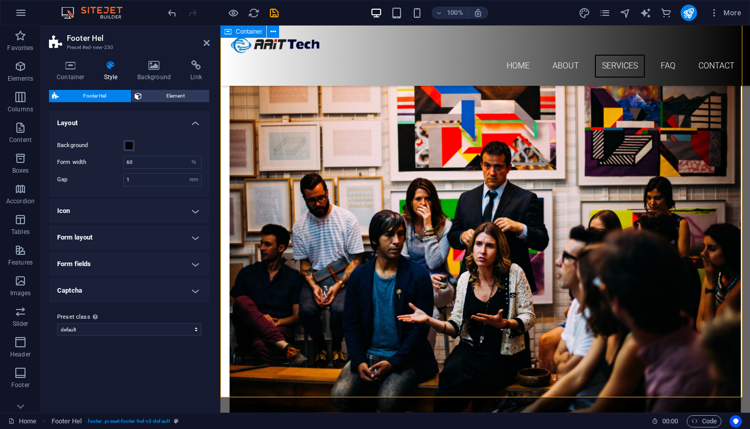
scroll to position [1621, 0]
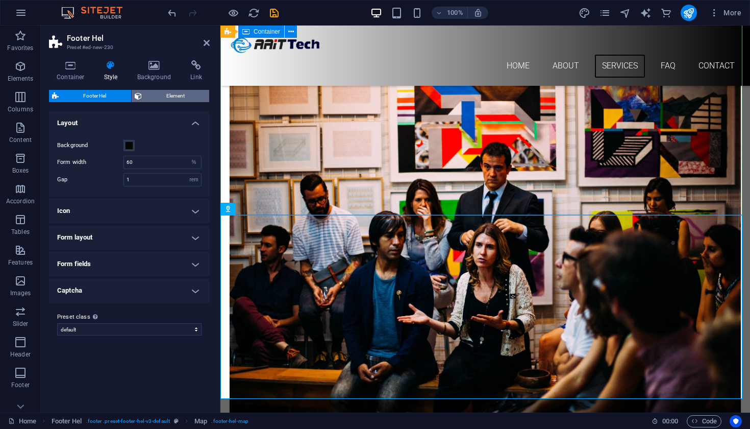
click at [171, 101] on span "Element" at bounding box center [176, 96] width 62 height 12
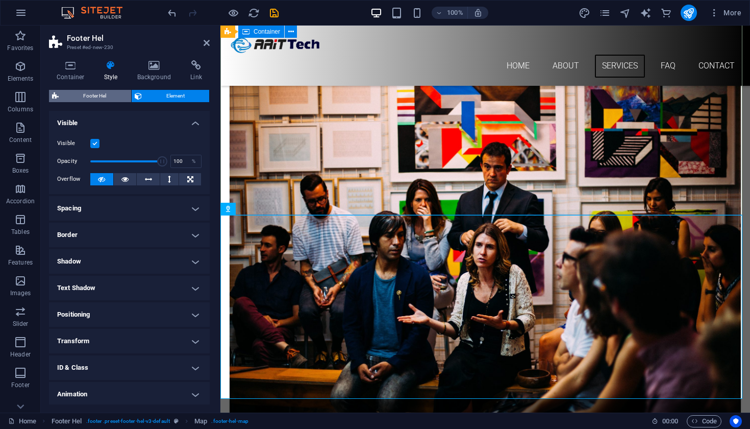
click at [97, 97] on span "Footer Hel" at bounding box center [95, 96] width 66 height 12
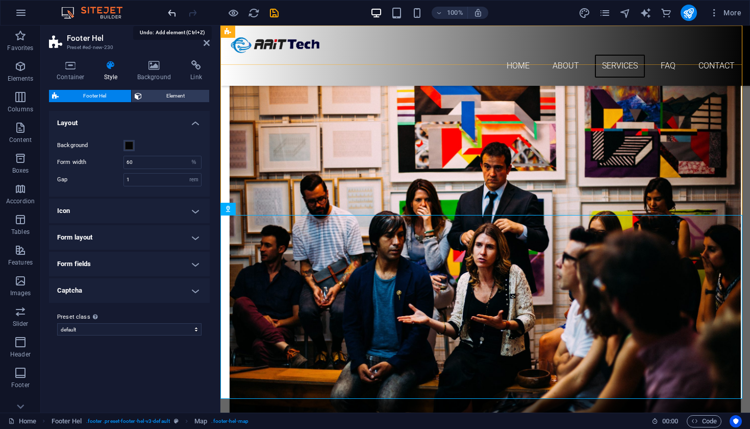
click at [172, 15] on icon "undo" at bounding box center [172, 13] width 12 height 12
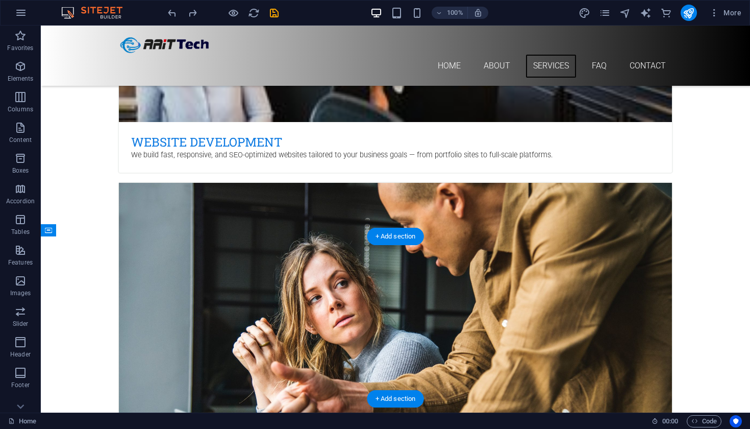
scroll to position [1128, 0]
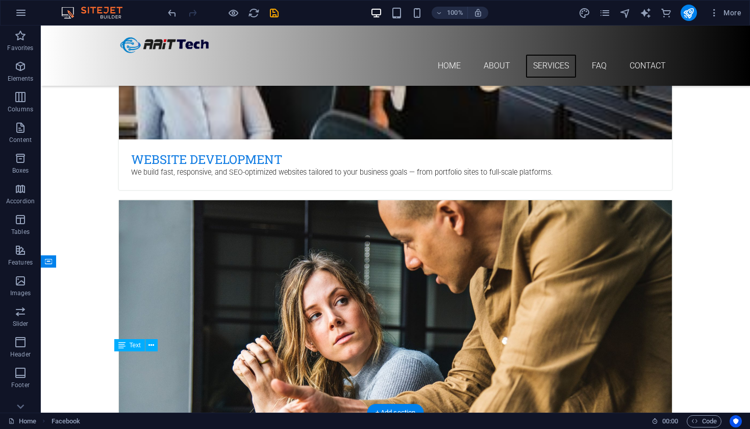
scroll to position [1114, 0]
